Goal: Find specific page/section: Find specific page/section

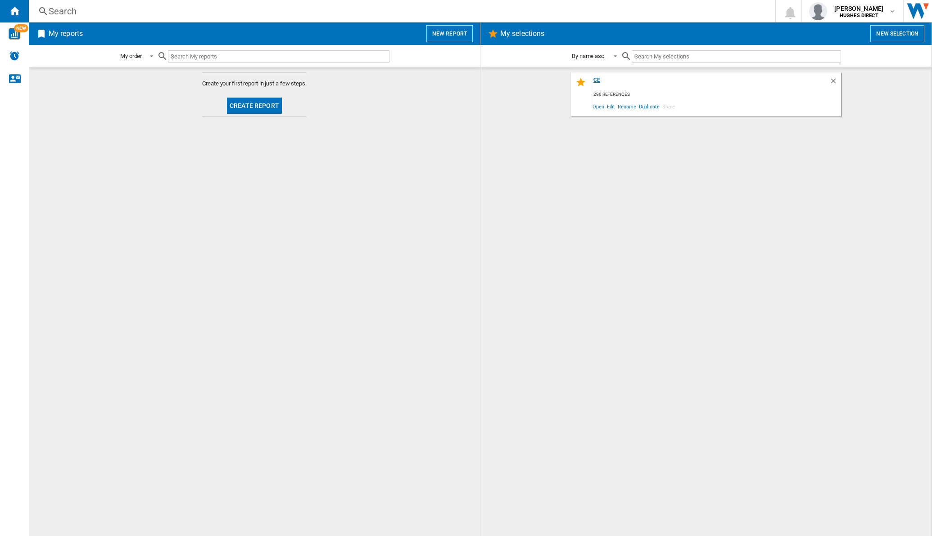
click at [599, 77] on div "ce" at bounding box center [710, 83] width 238 height 12
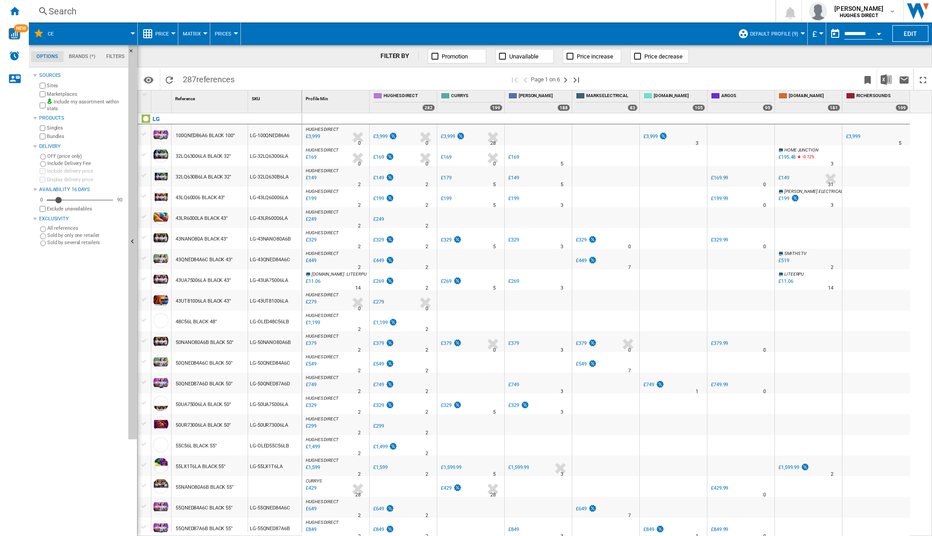
click at [200, 34] on button "Matrix" at bounding box center [194, 34] width 23 height 23
click at [200, 87] on button "Ranking" at bounding box center [199, 78] width 43 height 22
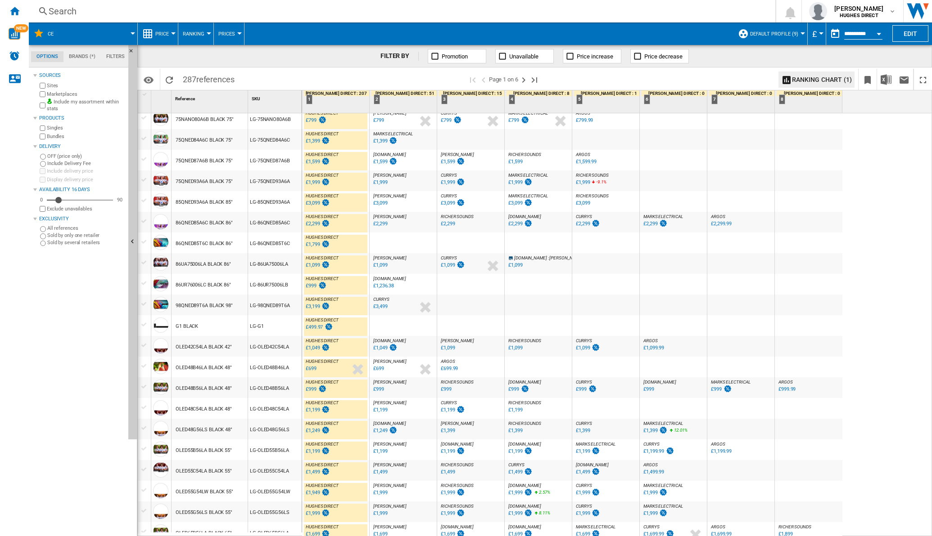
scroll to position [621, 0]
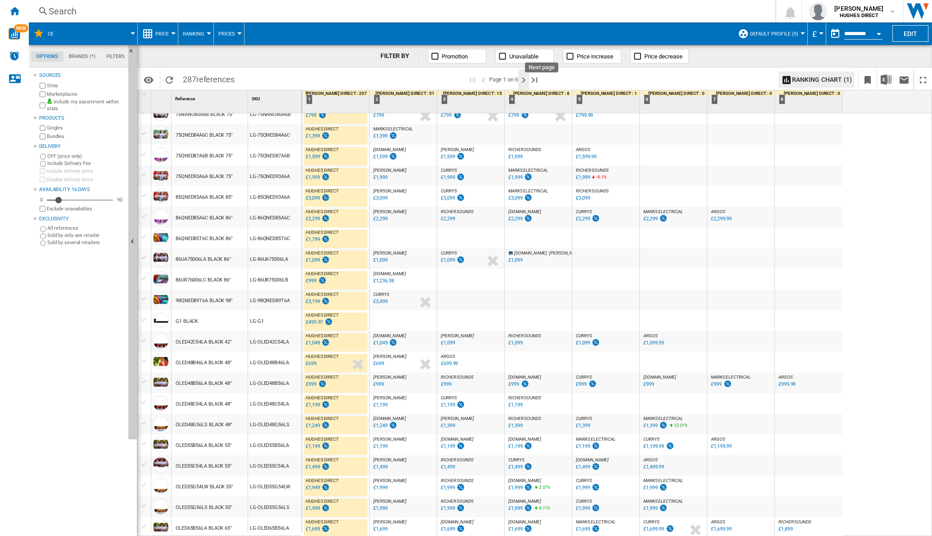
click at [522, 79] on ng-md-icon "Next page" at bounding box center [523, 80] width 11 height 11
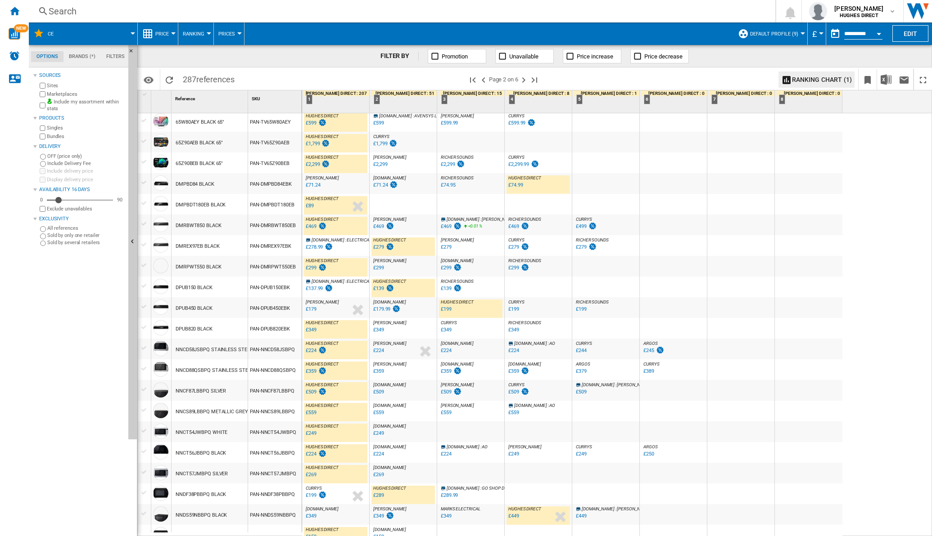
scroll to position [632, 0]
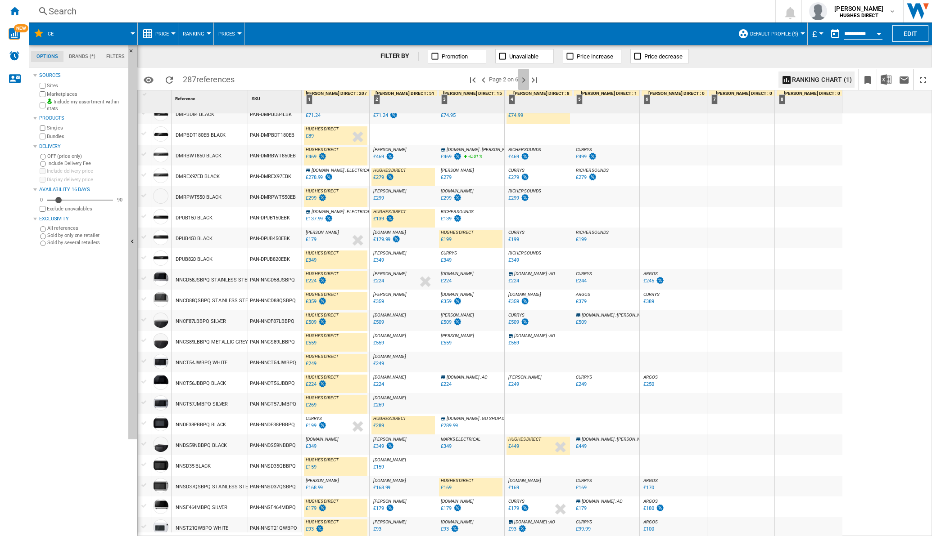
click at [523, 79] on ng-md-icon "Next page" at bounding box center [523, 80] width 11 height 11
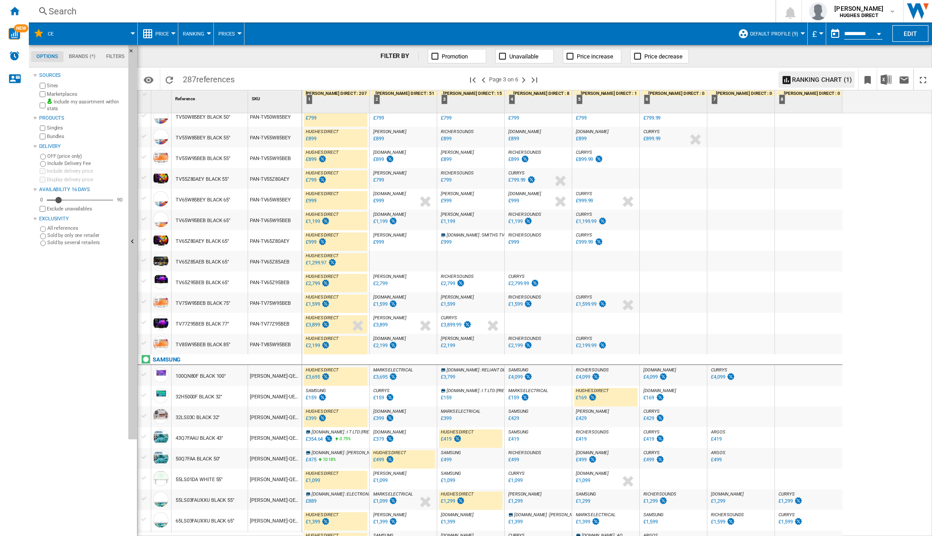
scroll to position [632, 0]
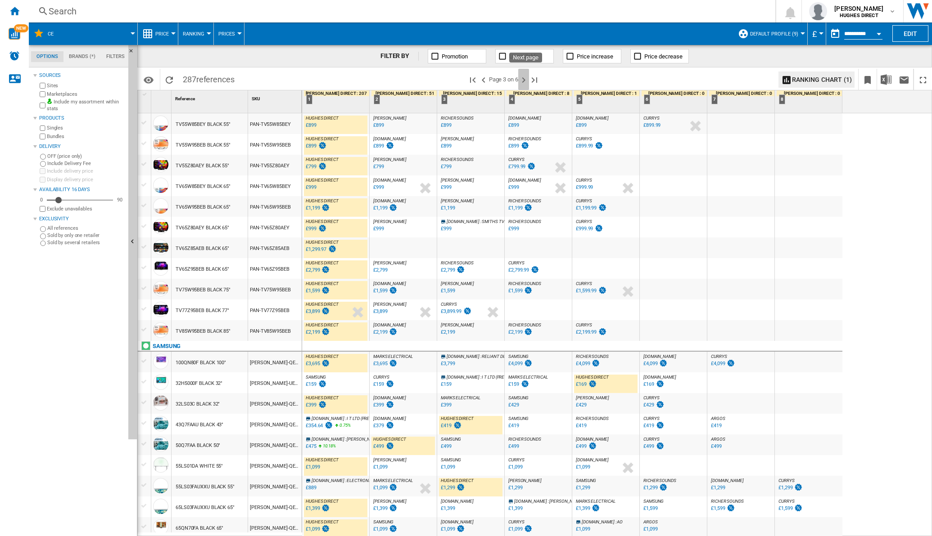
click at [527, 80] on ng-md-icon "Next page" at bounding box center [523, 80] width 11 height 11
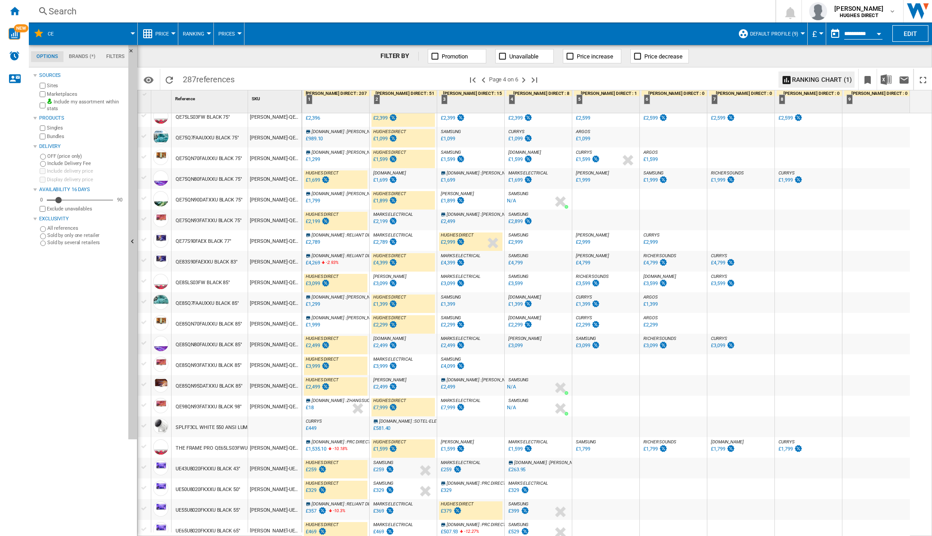
scroll to position [621, 0]
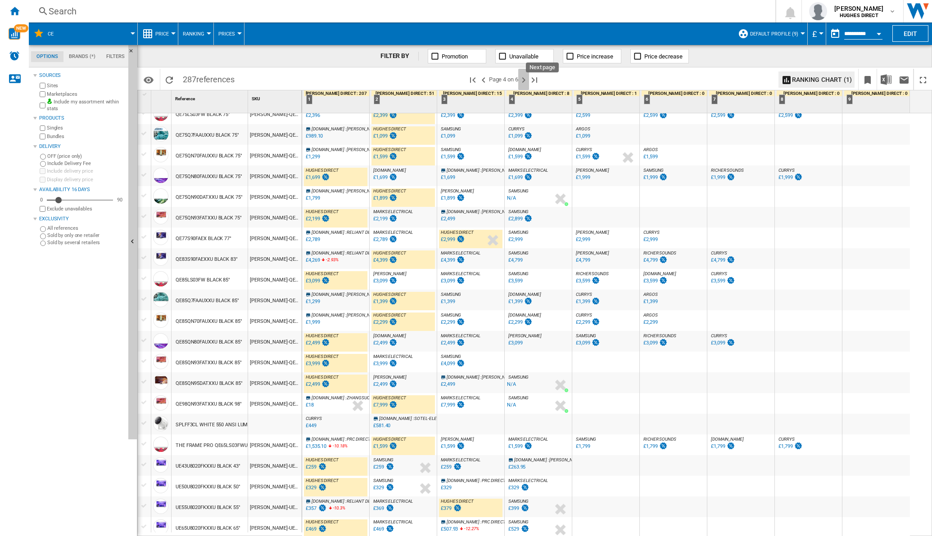
click at [524, 77] on ng-md-icon "Next page" at bounding box center [523, 80] width 11 height 11
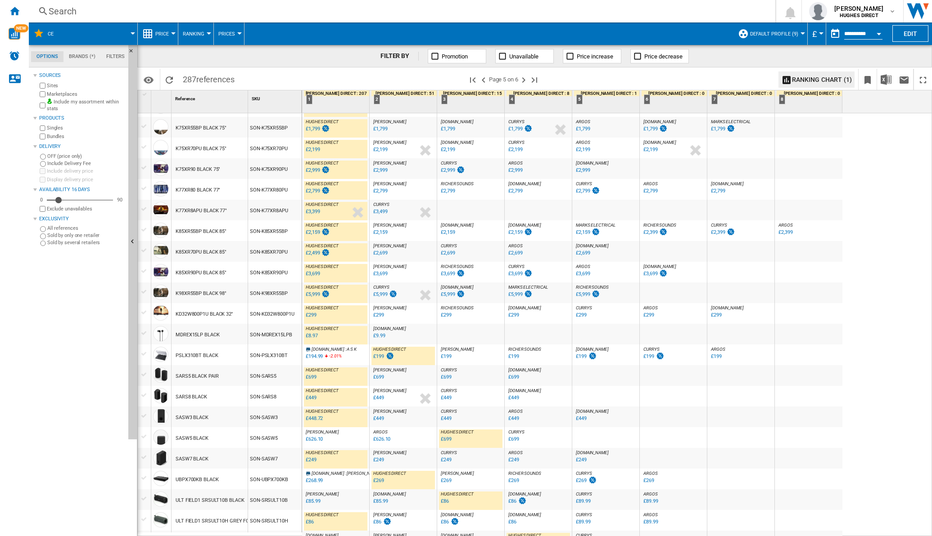
scroll to position [632, 0]
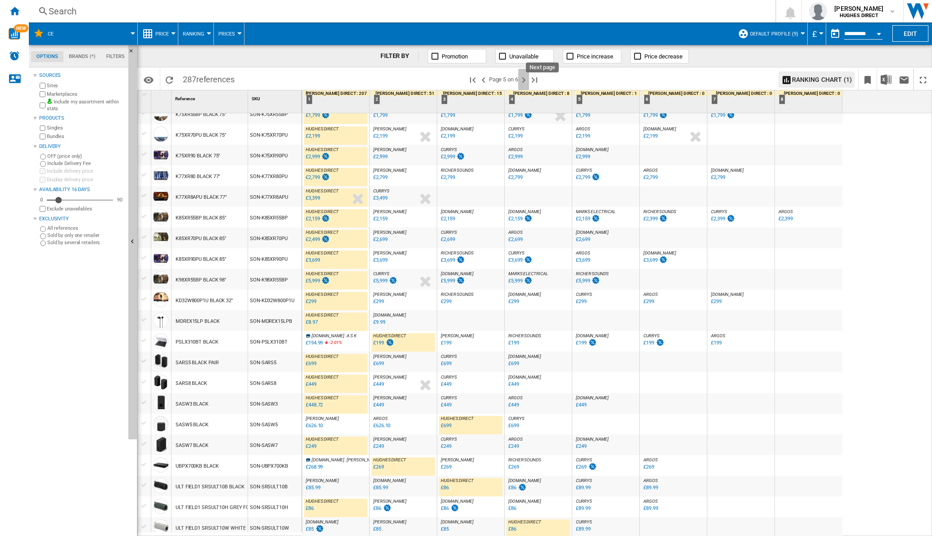
click at [527, 77] on ng-md-icon "Next page" at bounding box center [523, 80] width 11 height 11
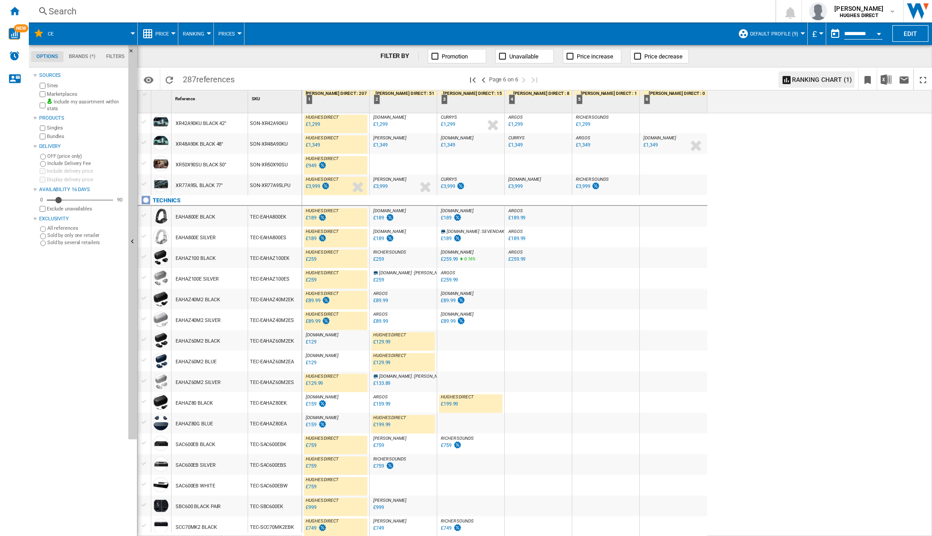
scroll to position [364, 0]
